Goal: Find specific page/section: Find specific page/section

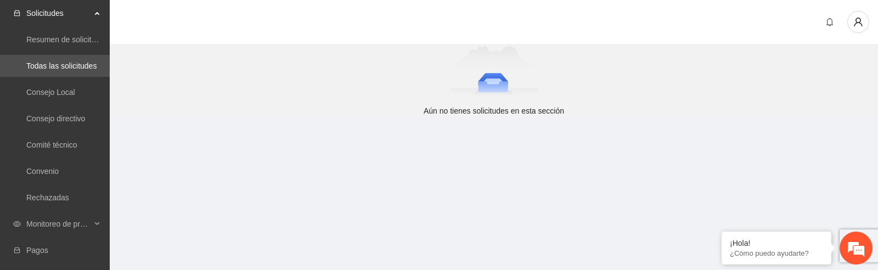
click at [143, 157] on section "Solicitudes Resumen de solicitudes por aprobar Todas las solicitudes Consejo Lo…" at bounding box center [439, 227] width 878 height 454
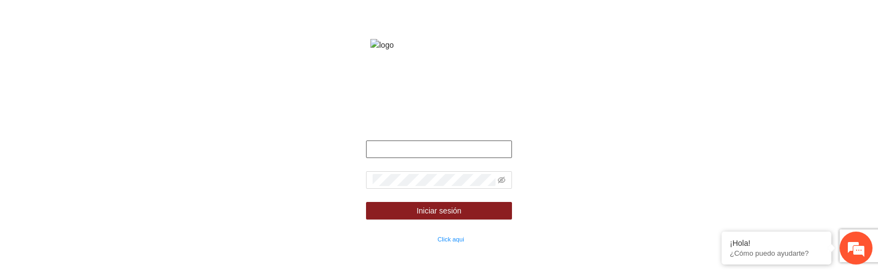
type input "**********"
click at [210, 42] on div "**********" at bounding box center [439, 135] width 878 height 270
click at [180, 146] on div "**********" at bounding box center [439, 135] width 878 height 270
